Goal: Task Accomplishment & Management: Manage account settings

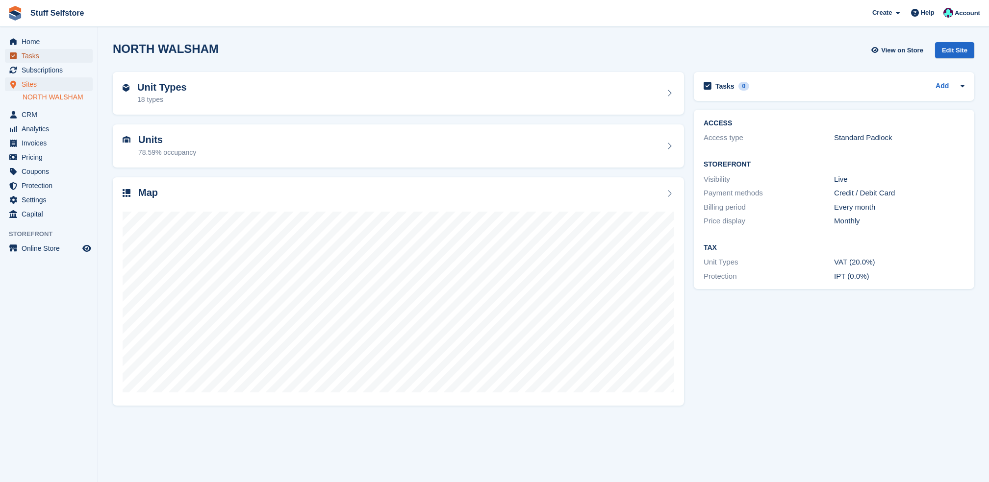
click at [33, 60] on span "Tasks" at bounding box center [51, 56] width 59 height 14
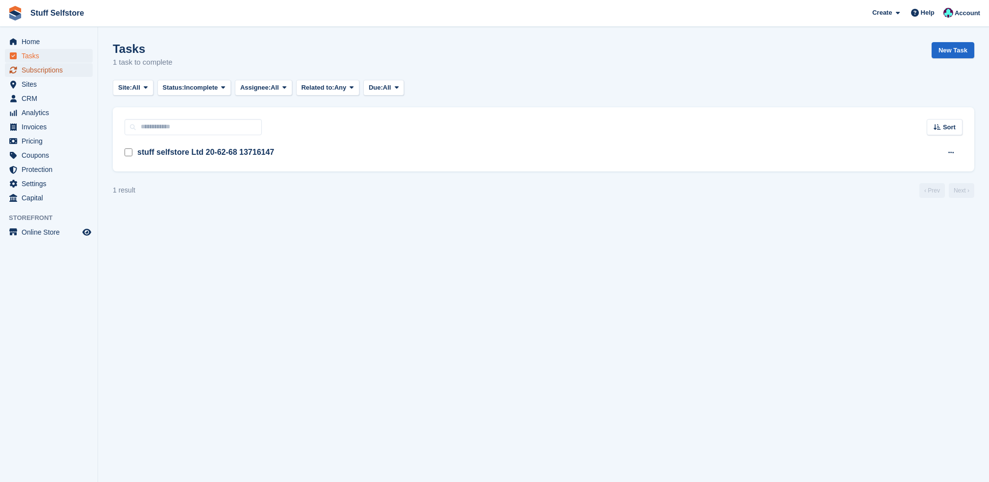
click at [55, 68] on span "Subscriptions" at bounding box center [51, 70] width 59 height 14
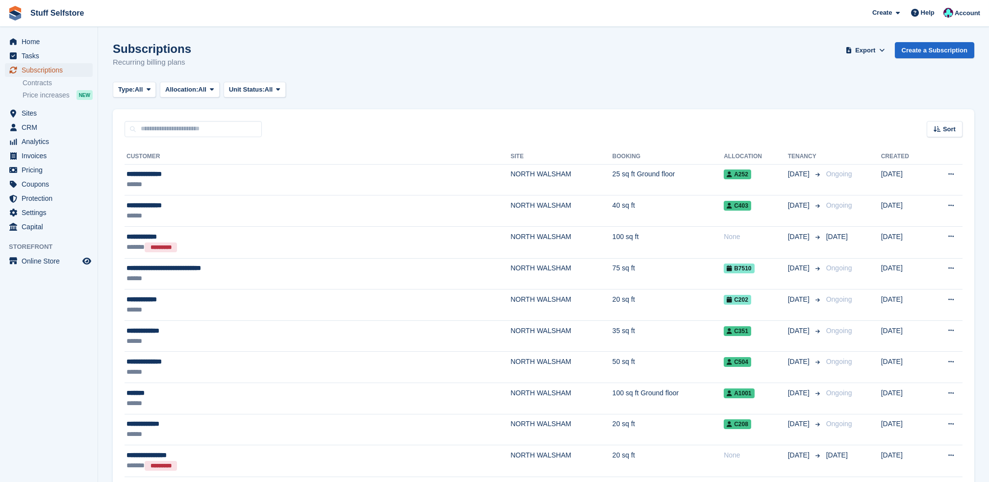
click at [67, 72] on span "Subscriptions" at bounding box center [51, 70] width 59 height 14
click at [75, 63] on span "Subscriptions" at bounding box center [51, 70] width 59 height 14
